Goal: Task Accomplishment & Management: Complete application form

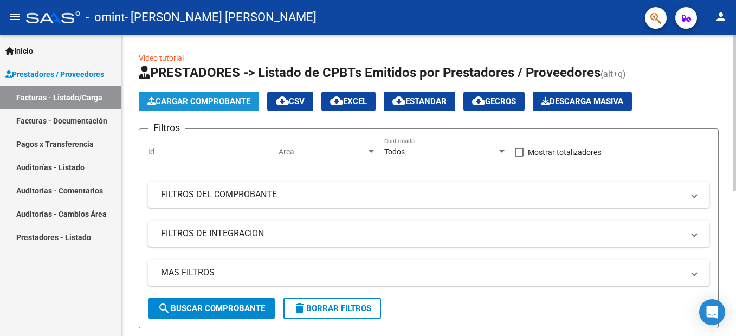
click at [175, 102] on span "Cargar Comprobante" at bounding box center [199, 102] width 103 height 10
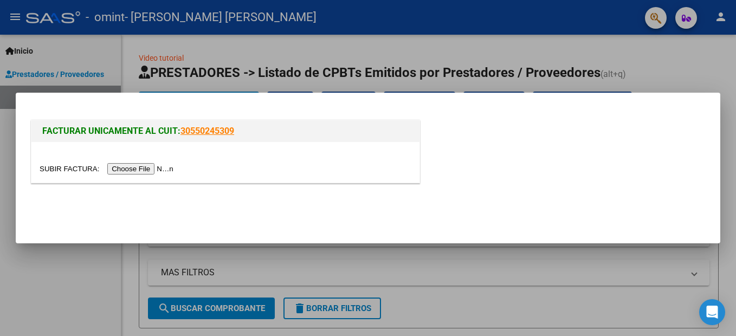
click at [128, 171] on input "file" at bounding box center [108, 168] width 137 height 11
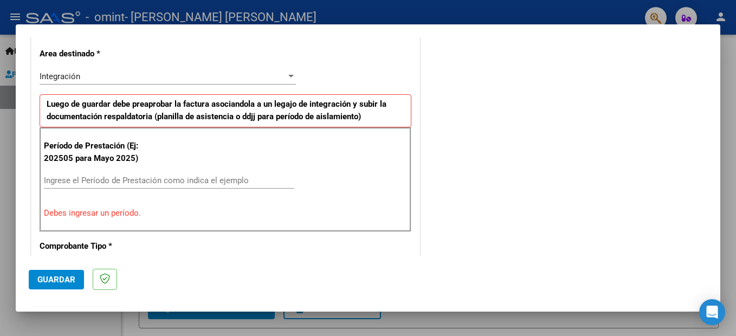
scroll to position [271, 0]
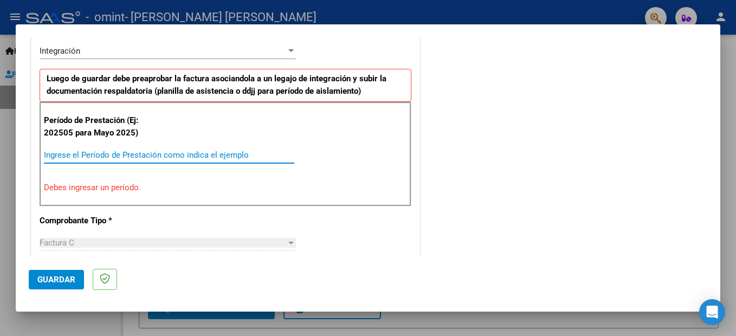
click at [180, 156] on input "Ingrese el Período de Prestación como indica el ejemplo" at bounding box center [169, 155] width 251 height 10
type input "-2"
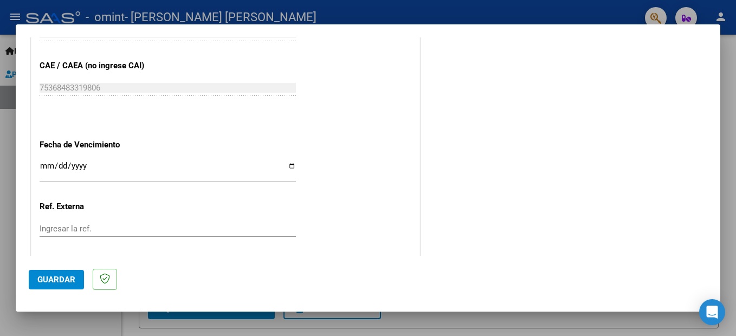
scroll to position [705, 0]
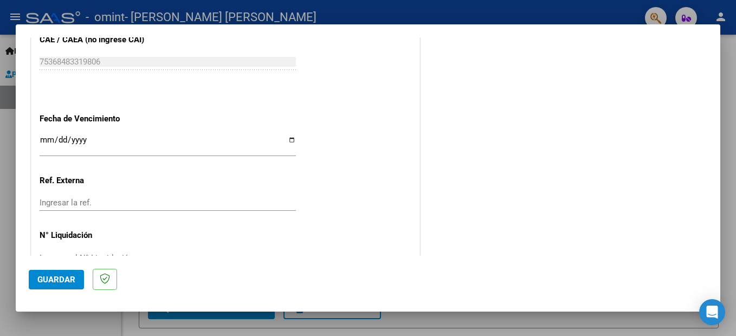
type input "202508"
click at [47, 137] on input "Ingresar la fecha" at bounding box center [168, 144] width 257 height 17
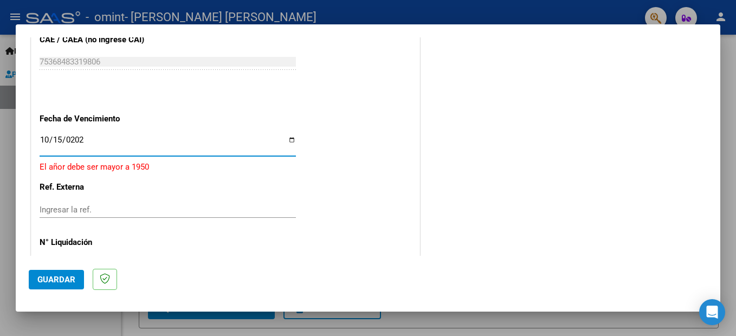
type input "[DATE]"
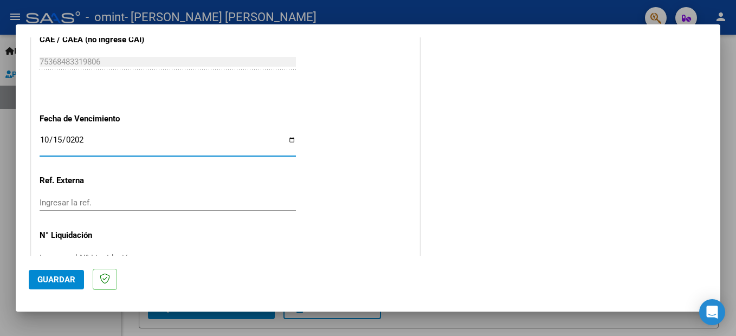
click at [88, 206] on input "Ingresar la ref." at bounding box center [168, 203] width 257 height 10
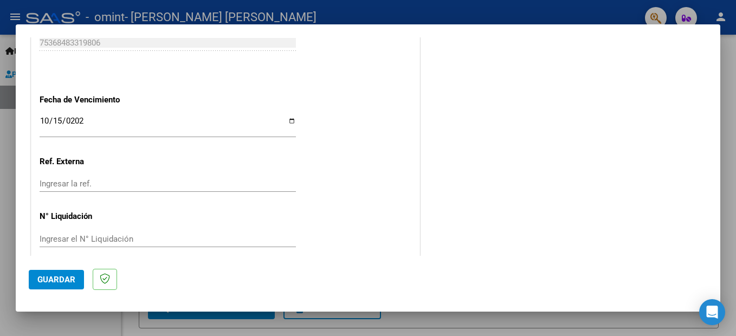
scroll to position [736, 0]
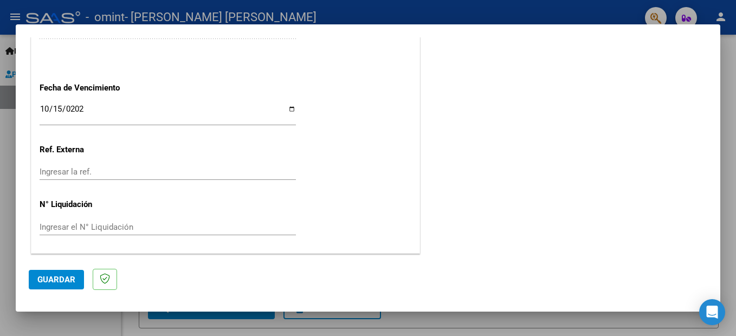
click at [66, 279] on span "Guardar" at bounding box center [56, 280] width 38 height 10
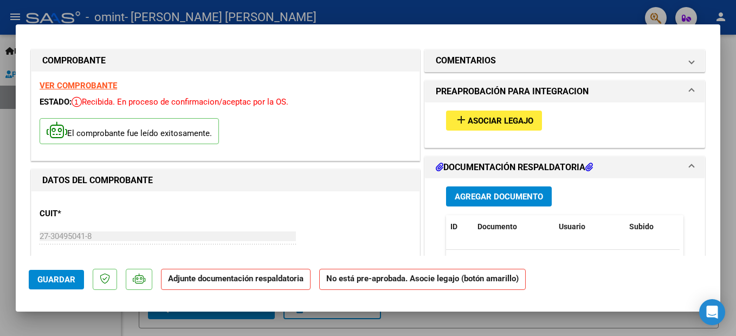
scroll to position [0, 0]
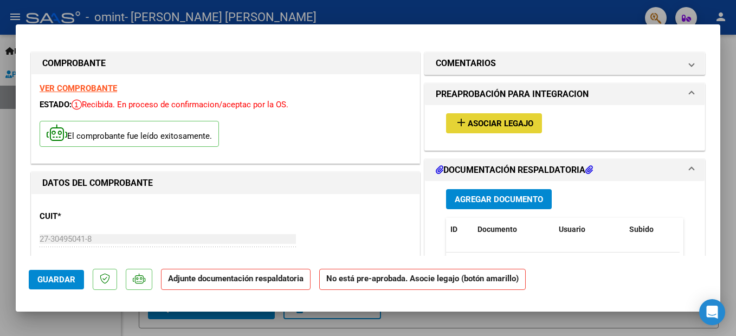
click at [475, 128] on span "Asociar Legajo" at bounding box center [501, 124] width 66 height 10
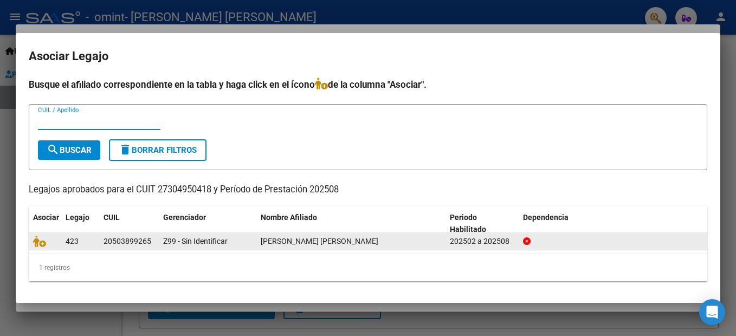
click at [122, 237] on div "20503899265" at bounding box center [128, 241] width 48 height 12
click at [104, 241] on div "20503899265" at bounding box center [128, 241] width 48 height 12
click at [75, 247] on div "423" at bounding box center [80, 241] width 29 height 12
drag, startPoint x: 67, startPoint y: 155, endPoint x: 130, endPoint y: 241, distance: 106.0
click at [127, 235] on div "Busque el afiliado correspondiente en la tabla y haga click en el ícono de la c…" at bounding box center [368, 180] width 679 height 204
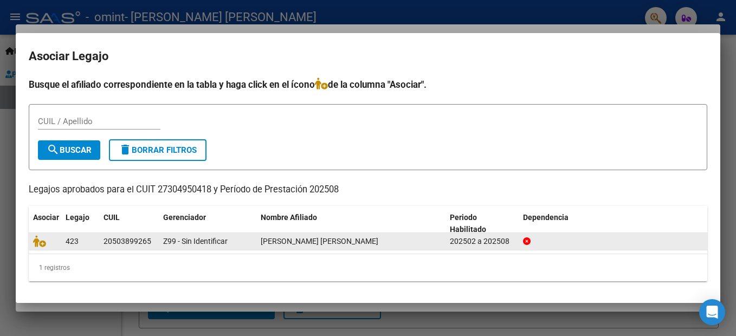
click at [133, 246] on div "20503899265" at bounding box center [128, 241] width 48 height 12
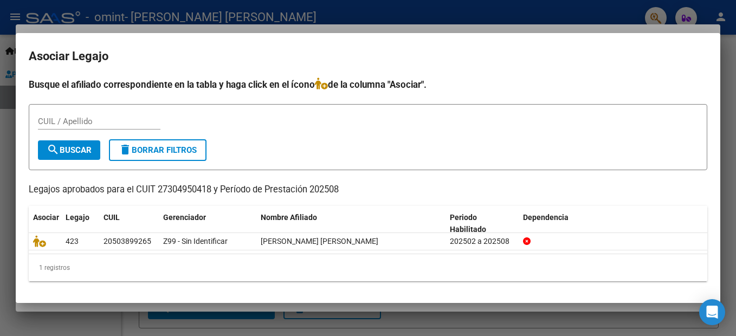
click at [93, 151] on button "search Buscar" at bounding box center [69, 150] width 62 height 20
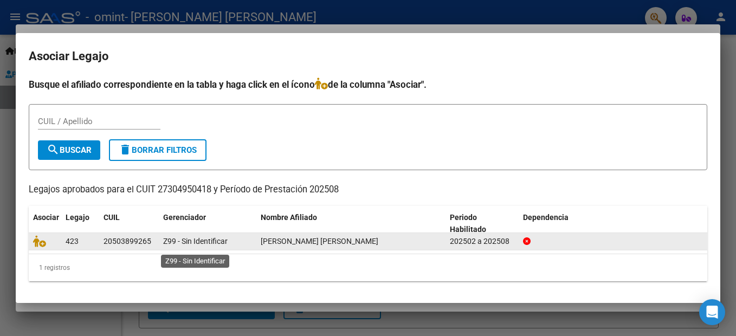
click at [201, 244] on span "Z99 - Sin Identificar" at bounding box center [195, 241] width 65 height 9
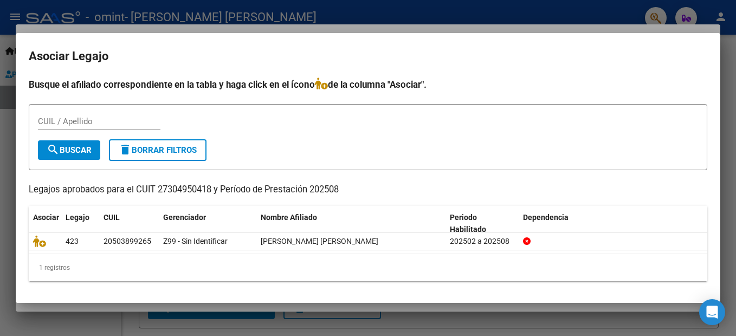
click at [259, 319] on div at bounding box center [368, 168] width 736 height 336
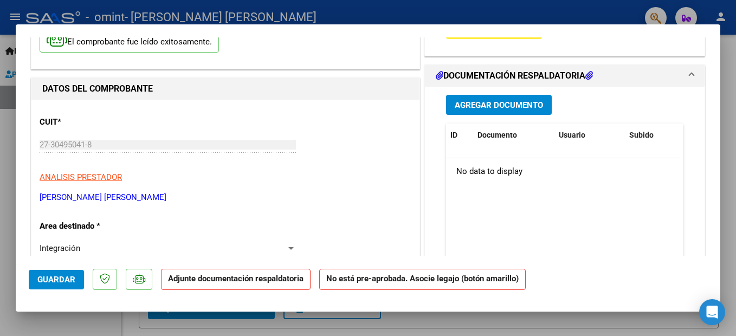
scroll to position [54, 0]
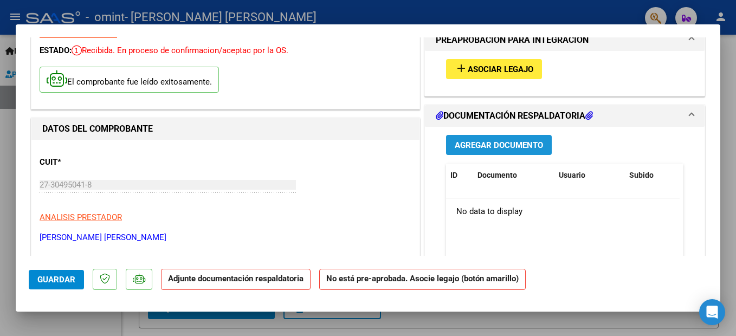
click at [508, 148] on span "Agregar Documento" at bounding box center [499, 145] width 88 height 10
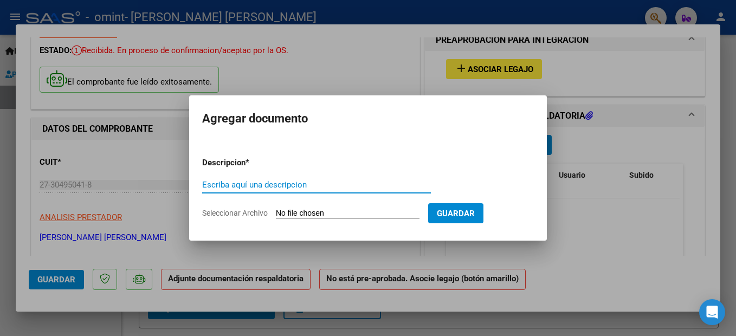
click at [329, 180] on input "Escriba aquí una descripcion" at bounding box center [316, 185] width 229 height 10
type input "Agosto"
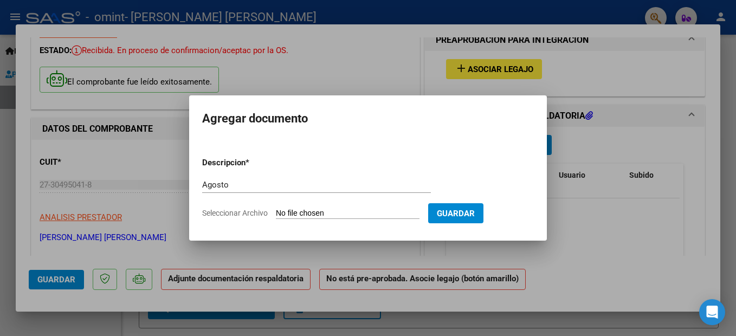
click at [358, 213] on input "Seleccionar Archivo" at bounding box center [348, 214] width 144 height 10
type input "C:\fakepath\[PERSON_NAME].pdf"
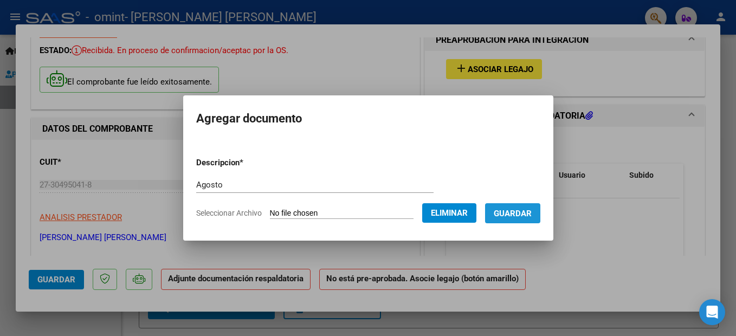
click at [534, 207] on button "Guardar" at bounding box center [512, 213] width 55 height 20
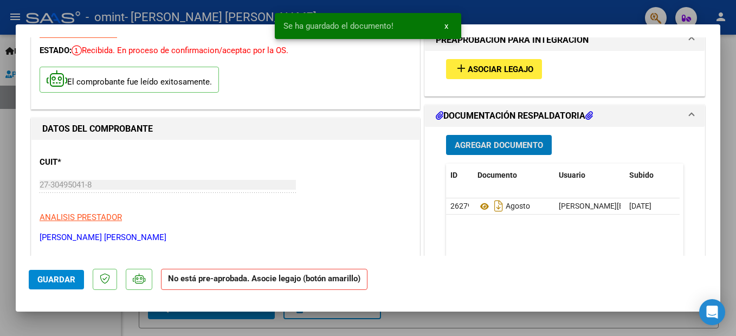
click at [459, 68] on mat-icon "add" at bounding box center [461, 68] width 13 height 13
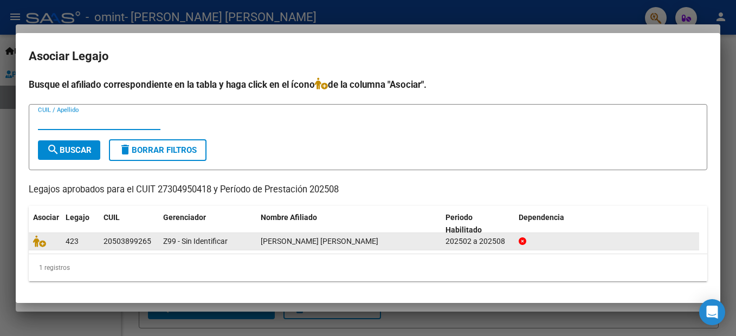
click at [105, 244] on div "20503899265" at bounding box center [128, 241] width 48 height 12
click at [522, 241] on icon at bounding box center [523, 242] width 8 height 8
click at [373, 240] on div "[PERSON_NAME] [PERSON_NAME]" at bounding box center [349, 241] width 176 height 12
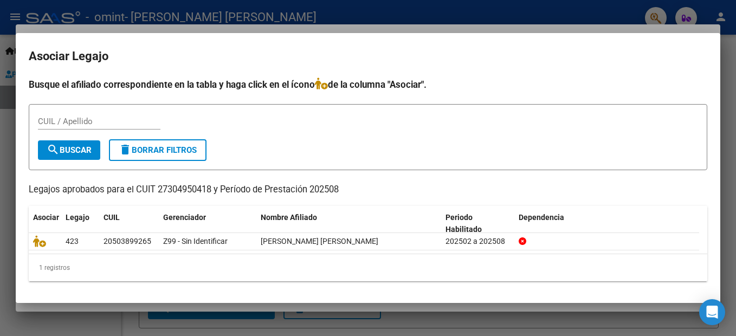
click at [121, 187] on p "Legajos aprobados para el CUIT 27304950418 y Período de Prestación 202508" at bounding box center [368, 190] width 679 height 14
click at [104, 265] on div "1 registros" at bounding box center [368, 267] width 679 height 27
click at [55, 268] on div "1 registros" at bounding box center [368, 267] width 679 height 27
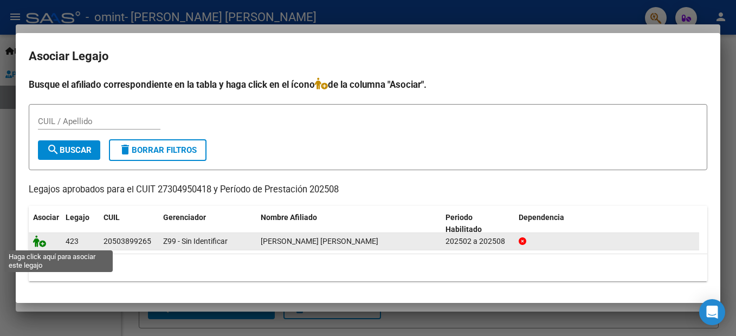
click at [41, 240] on icon at bounding box center [39, 241] width 13 height 12
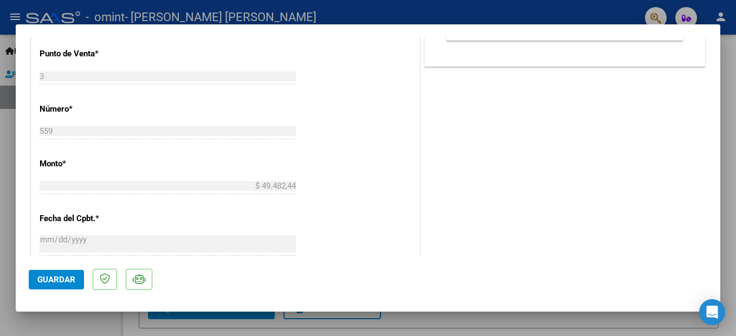
scroll to position [597, 0]
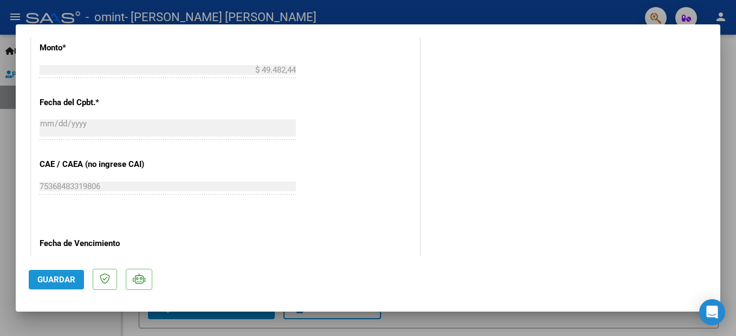
click at [71, 275] on span "Guardar" at bounding box center [56, 280] width 38 height 10
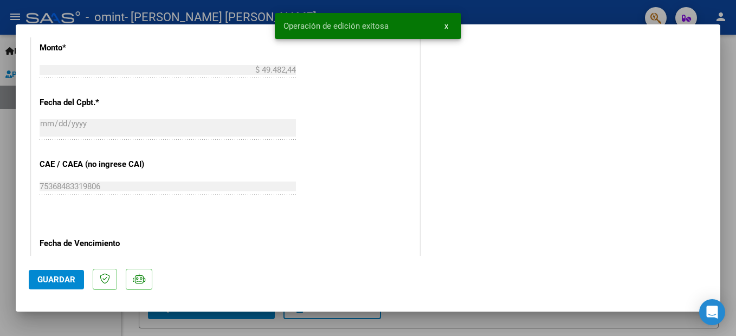
scroll to position [752, 0]
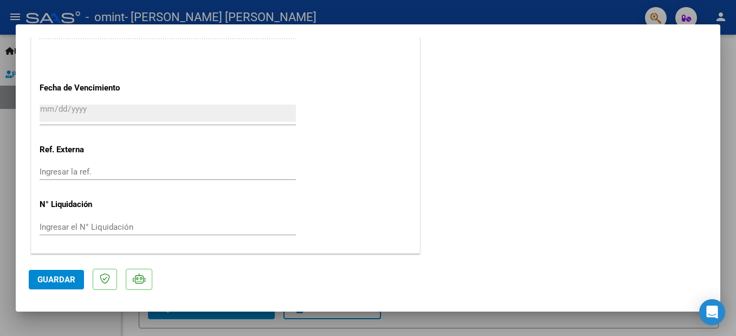
click at [611, 315] on div at bounding box center [368, 168] width 736 height 336
type input "$ 0,00"
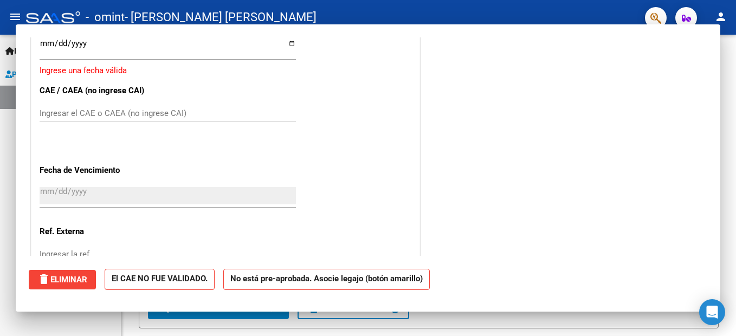
scroll to position [719, 0]
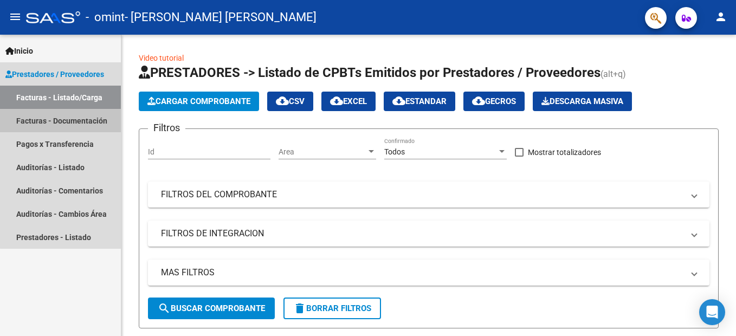
click at [71, 113] on link "Facturas - Documentación" at bounding box center [60, 120] width 121 height 23
